Goal: Task Accomplishment & Management: Complete application form

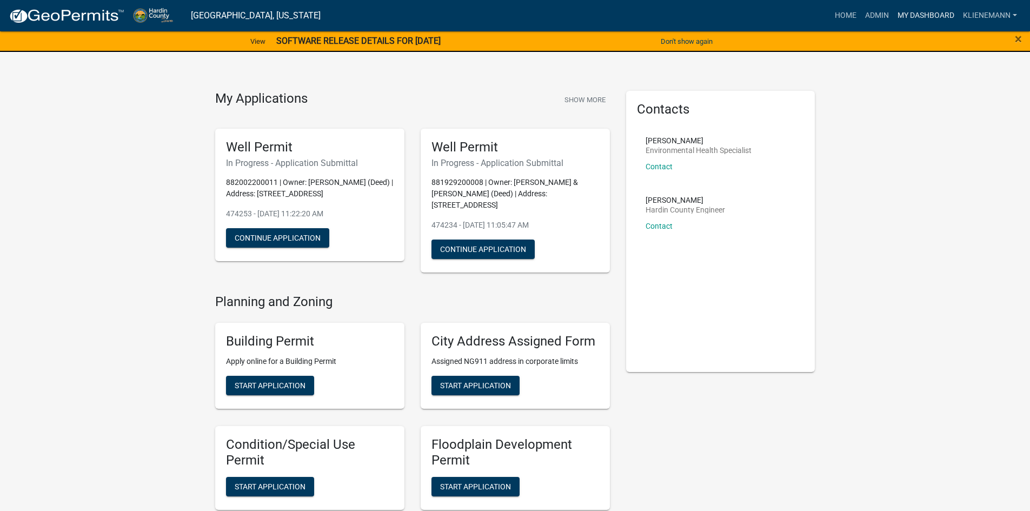
click at [910, 21] on link "My Dashboard" at bounding box center [925, 15] width 65 height 21
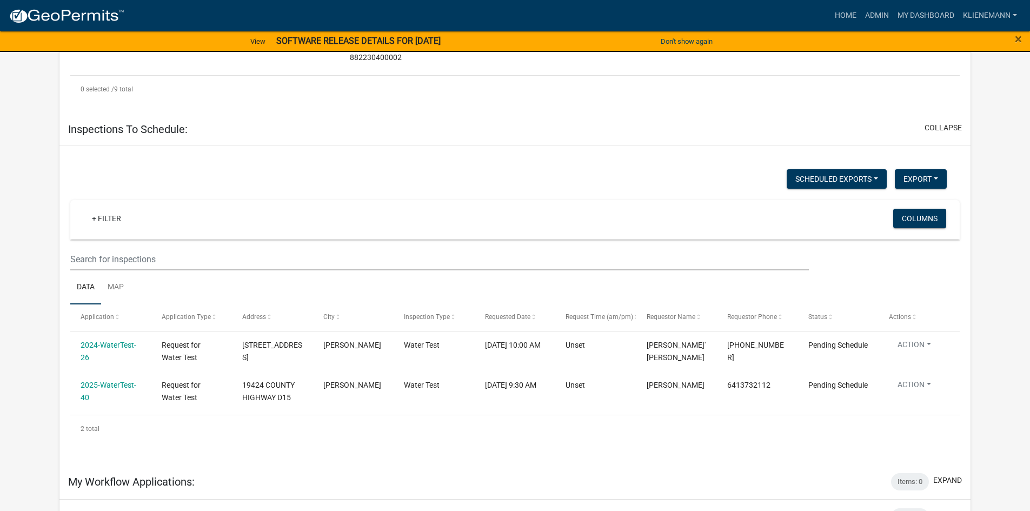
scroll to position [907, 0]
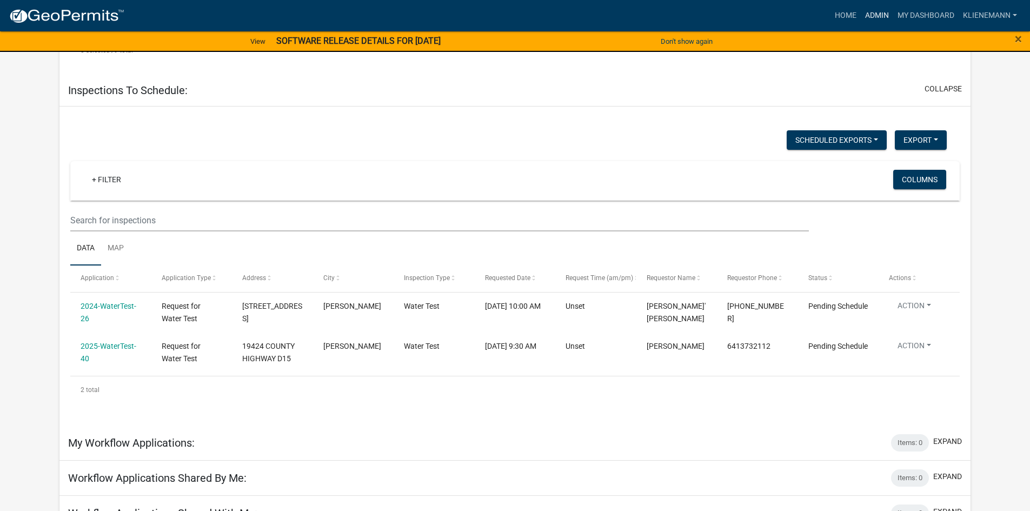
click at [878, 11] on link "Admin" at bounding box center [877, 15] width 32 height 21
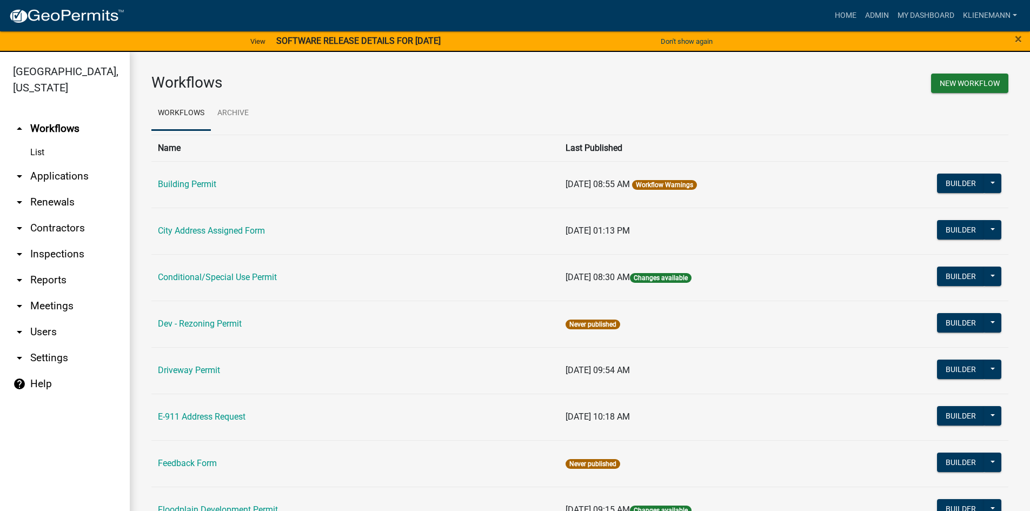
click at [55, 167] on link "arrow_drop_down Applications" at bounding box center [65, 176] width 130 height 26
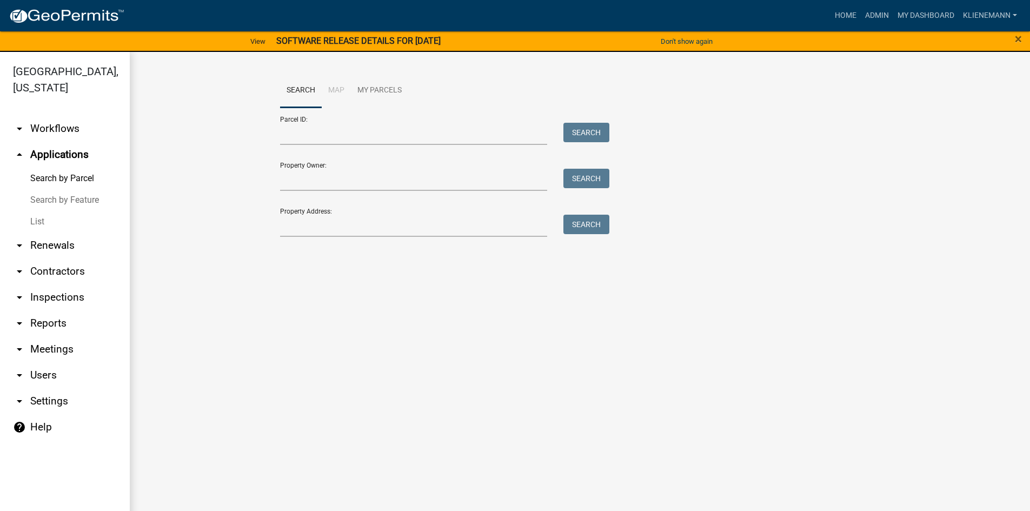
click at [50, 211] on link "List" at bounding box center [65, 222] width 130 height 22
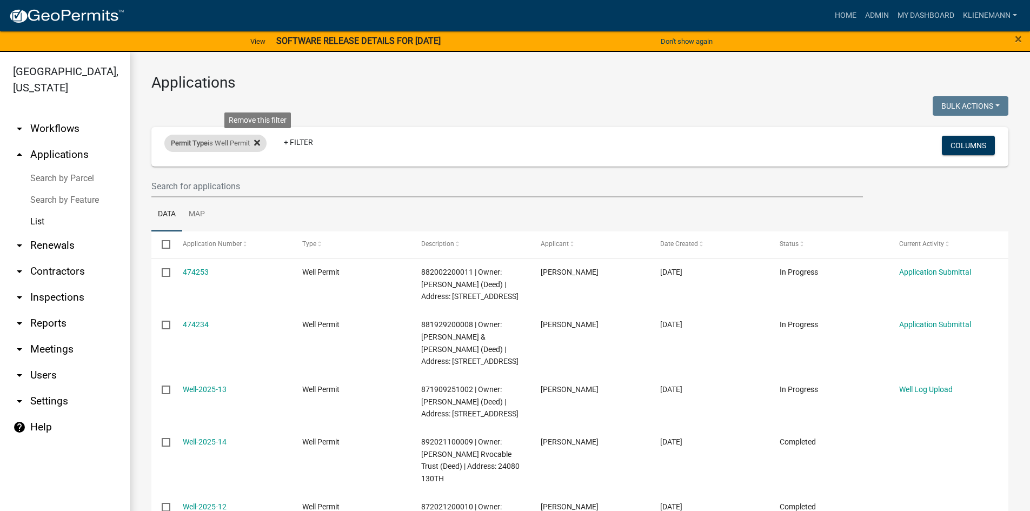
click at [260, 139] on icon at bounding box center [257, 142] width 6 height 9
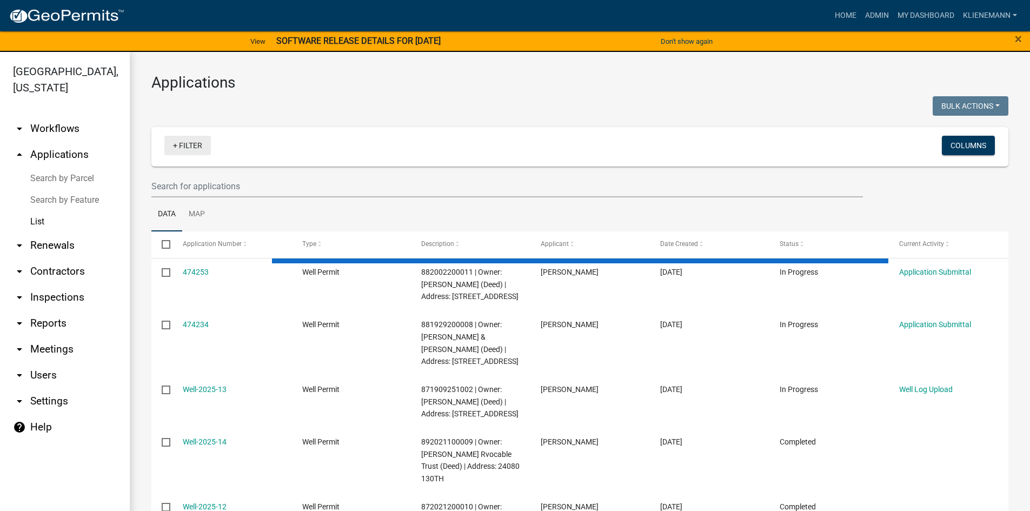
click at [183, 145] on link "+ Filter" at bounding box center [187, 145] width 46 height 19
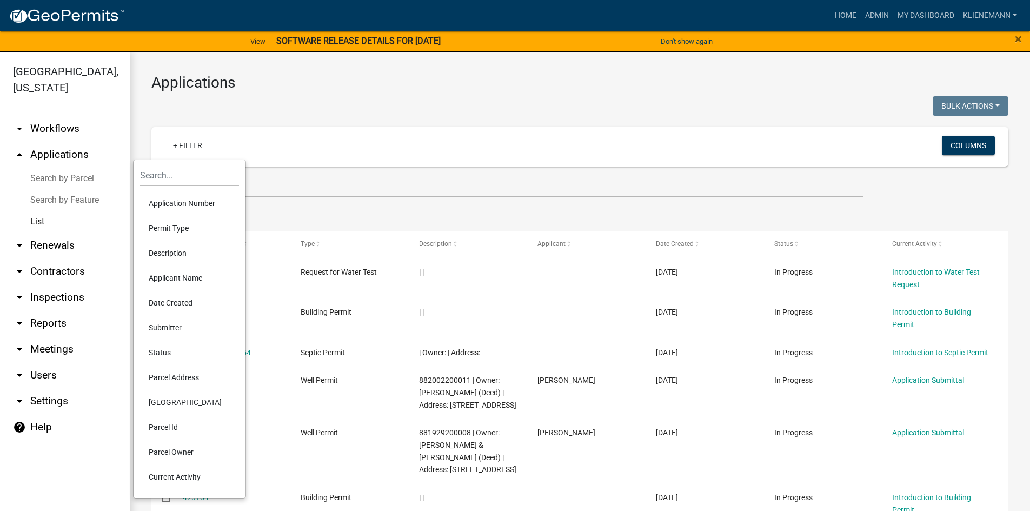
click at [196, 223] on li "Permit Type" at bounding box center [189, 228] width 99 height 25
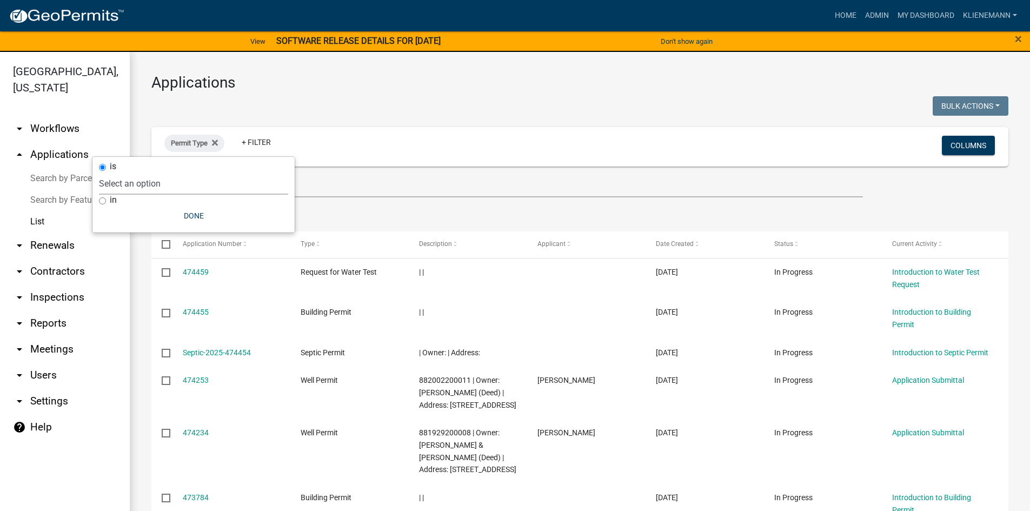
click at [187, 187] on select "Select an option Building Permit City Address Assigned Form Conditional/Special…" at bounding box center [193, 183] width 189 height 22
click at [492, 205] on ul "Data Map" at bounding box center [579, 214] width 857 height 34
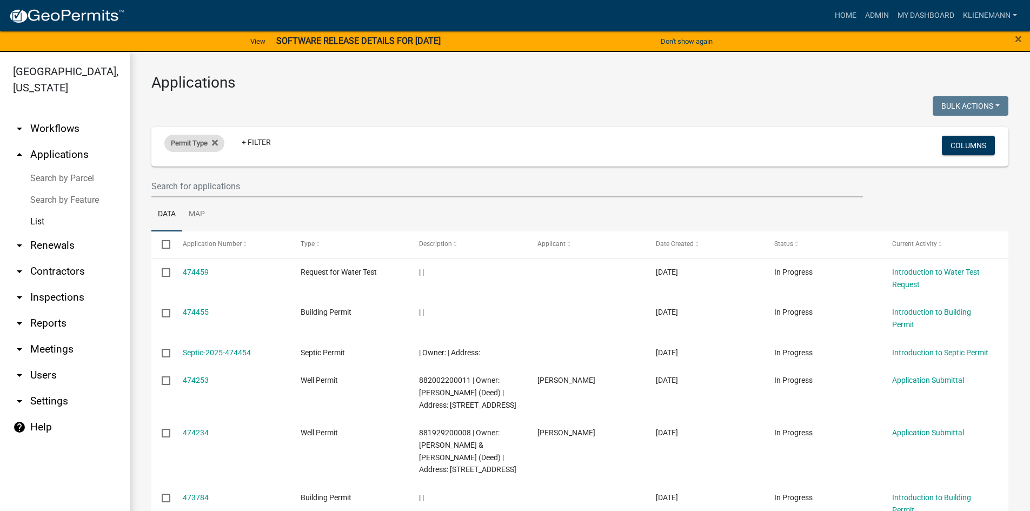
click at [220, 146] on div "Permit Type" at bounding box center [194, 143] width 60 height 17
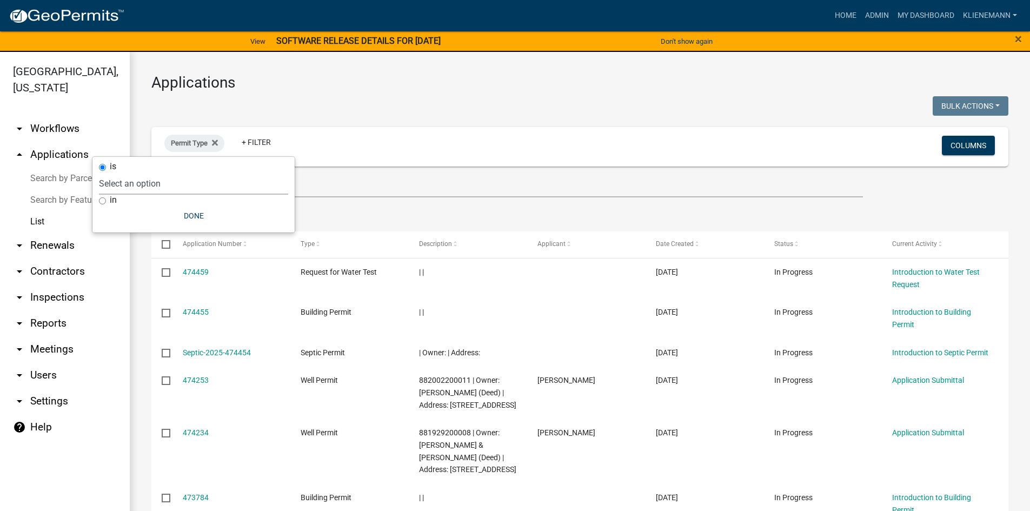
click at [196, 183] on select "Select an option Building Permit City Address Assigned Form Conditional/Special…" at bounding box center [193, 183] width 189 height 22
select select "5190f0eb-c9b9-4945-9864-a97d7e053c13"
click at [139, 172] on select "Select an option Building Permit City Address Assigned Form Conditional/Special…" at bounding box center [193, 183] width 189 height 22
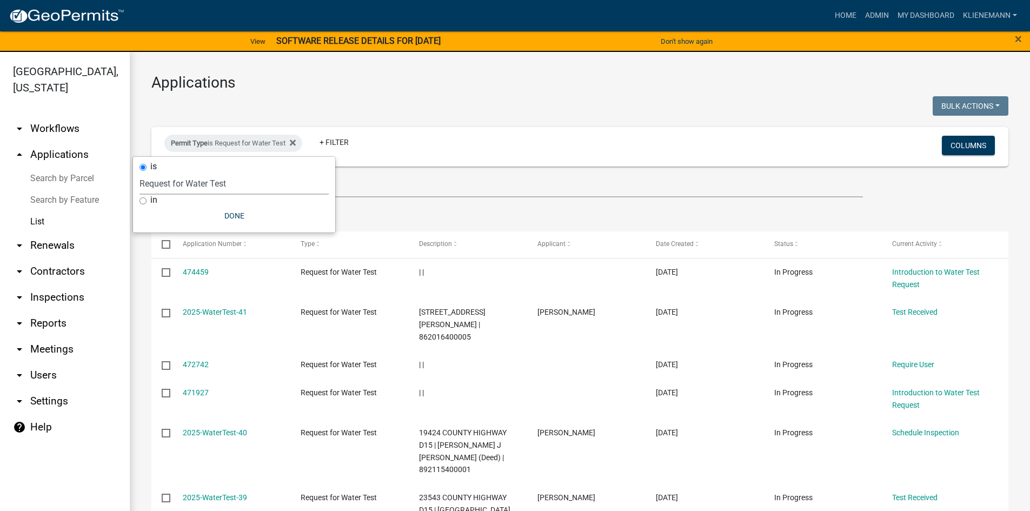
click at [444, 207] on ul "Data Map" at bounding box center [579, 214] width 857 height 34
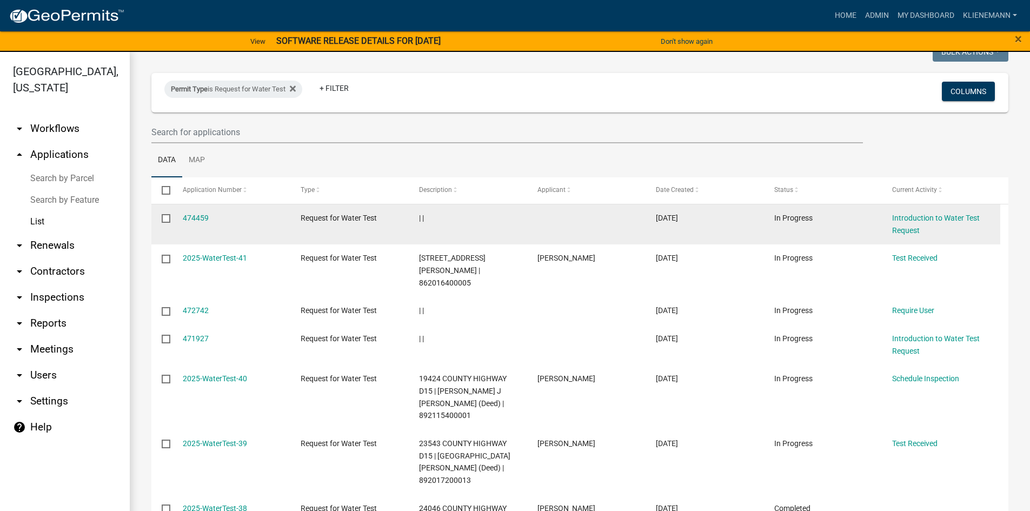
scroll to position [108, 0]
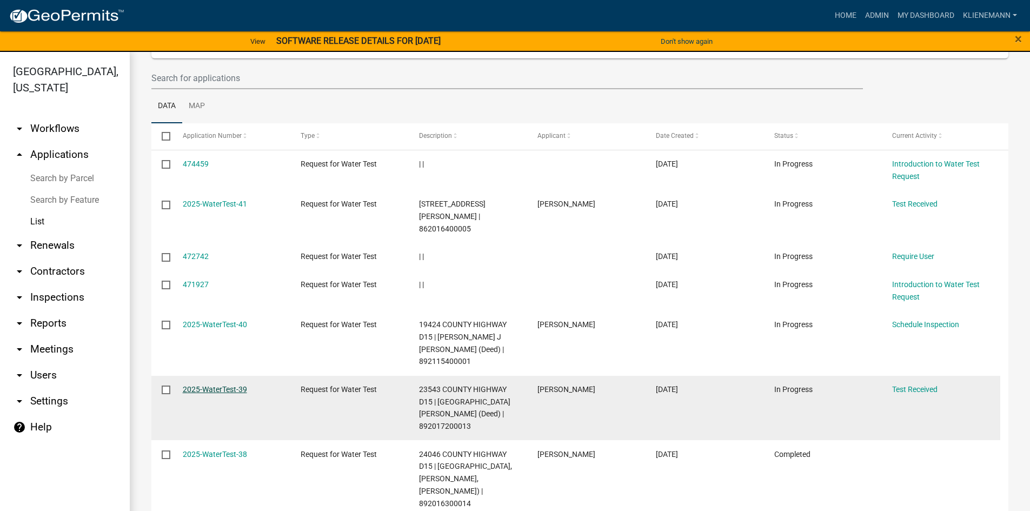
click at [236, 385] on link "2025-WaterTest-39" at bounding box center [215, 389] width 64 height 9
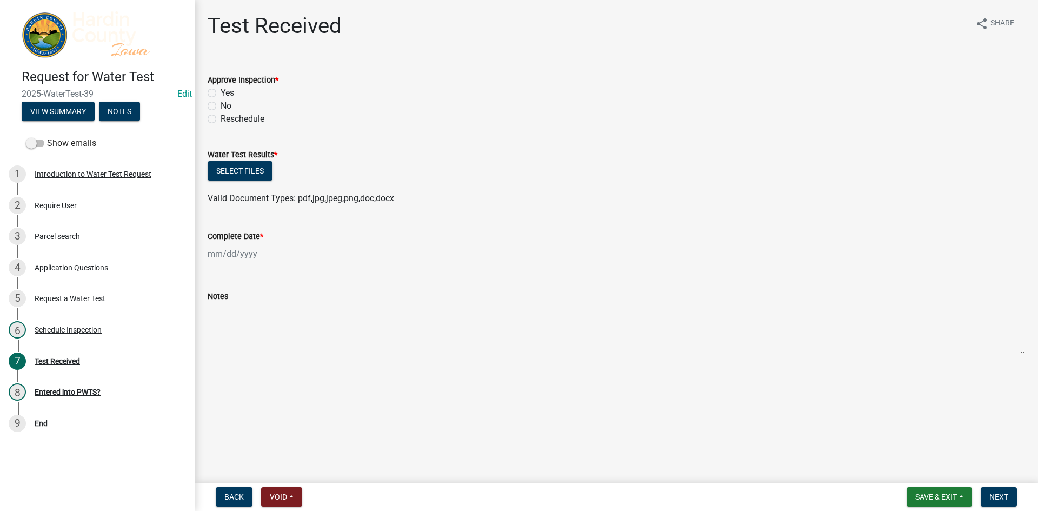
click at [231, 91] on label "Yes" at bounding box center [228, 92] width 14 height 13
click at [228, 91] on input "Yes" at bounding box center [224, 89] width 7 height 7
radio input "true"
click at [256, 171] on button "Select files" at bounding box center [240, 170] width 65 height 19
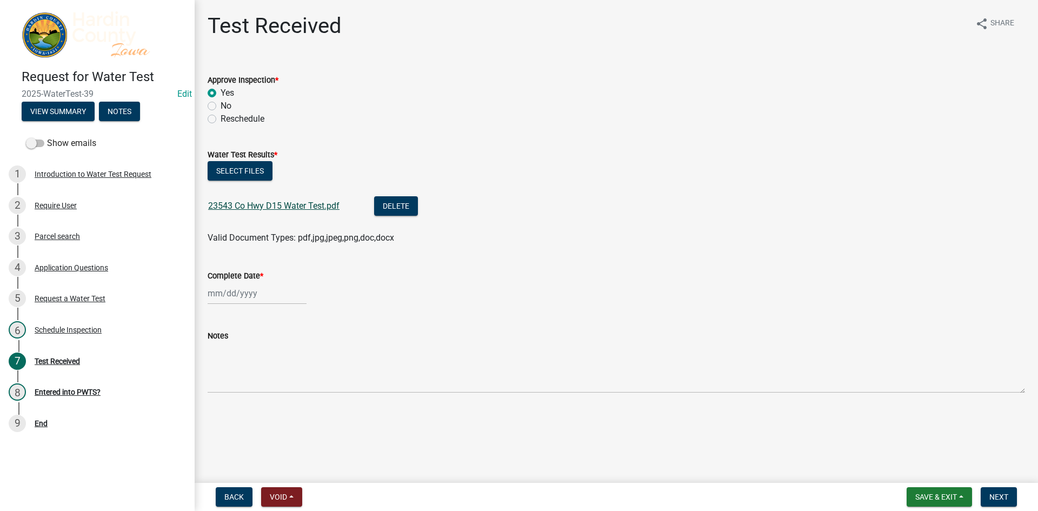
click at [268, 206] on link "23543 Co Hwy D15 Water Test.pdf" at bounding box center [273, 206] width 131 height 10
click at [261, 296] on div at bounding box center [257, 293] width 99 height 22
select select "9"
select select "2025"
click at [292, 348] on div "5" at bounding box center [287, 350] width 17 height 17
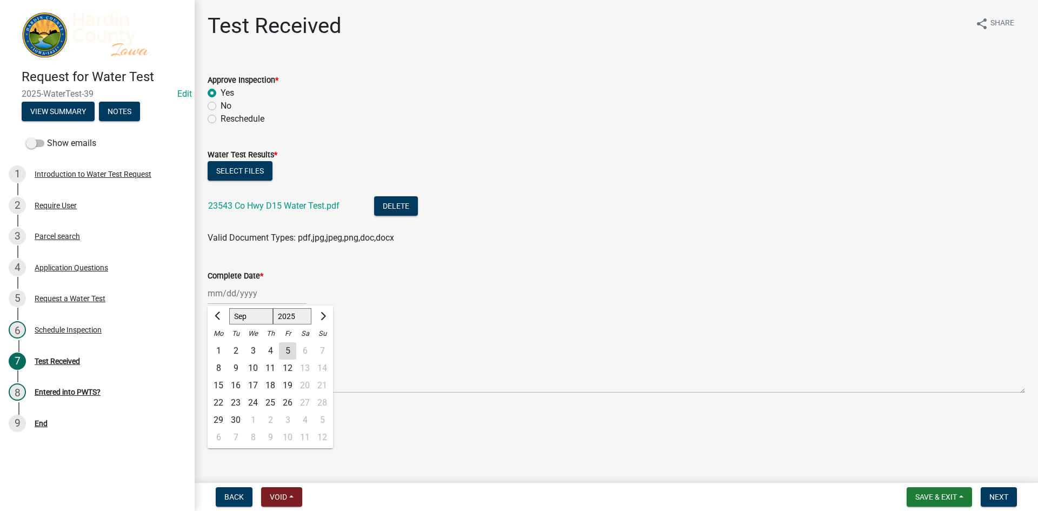
type input "[DATE]"
click at [997, 491] on button "Next" at bounding box center [999, 496] width 36 height 19
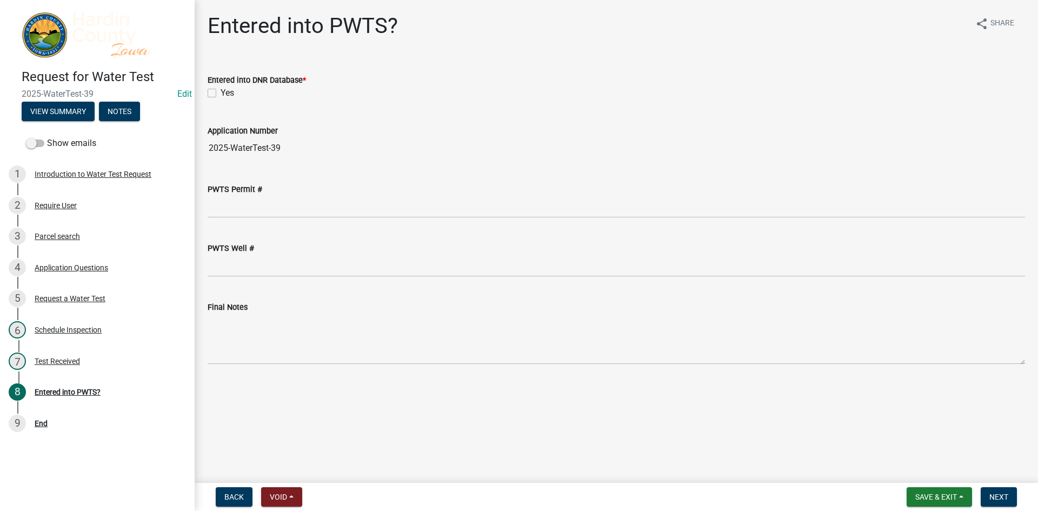
click at [234, 97] on label "Yes" at bounding box center [228, 92] width 14 height 13
click at [228, 94] on input "Yes" at bounding box center [224, 89] width 7 height 7
checkbox input "true"
click at [991, 490] on button "Next" at bounding box center [999, 496] width 36 height 19
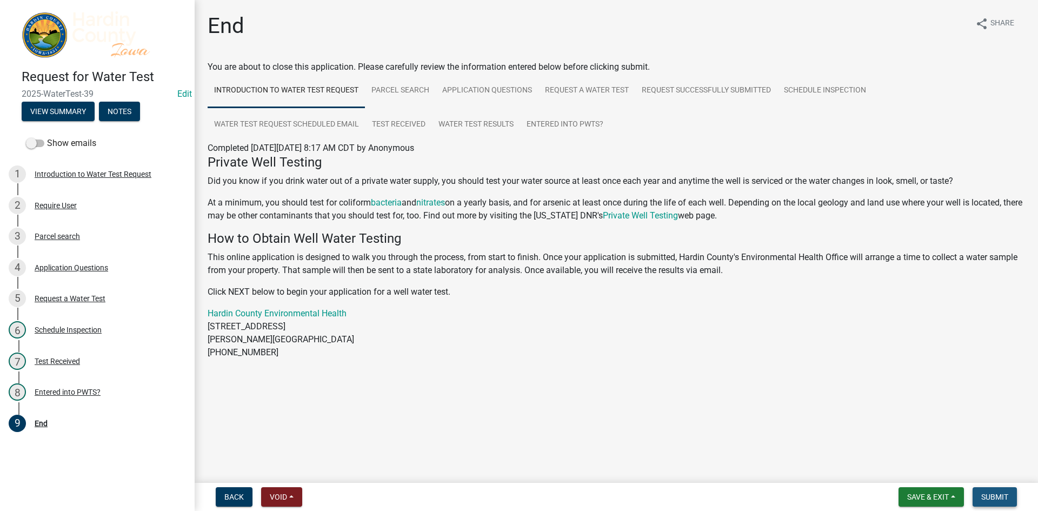
click at [991, 490] on button "Submit" at bounding box center [995, 496] width 44 height 19
